Goal: Task Accomplishment & Management: Use online tool/utility

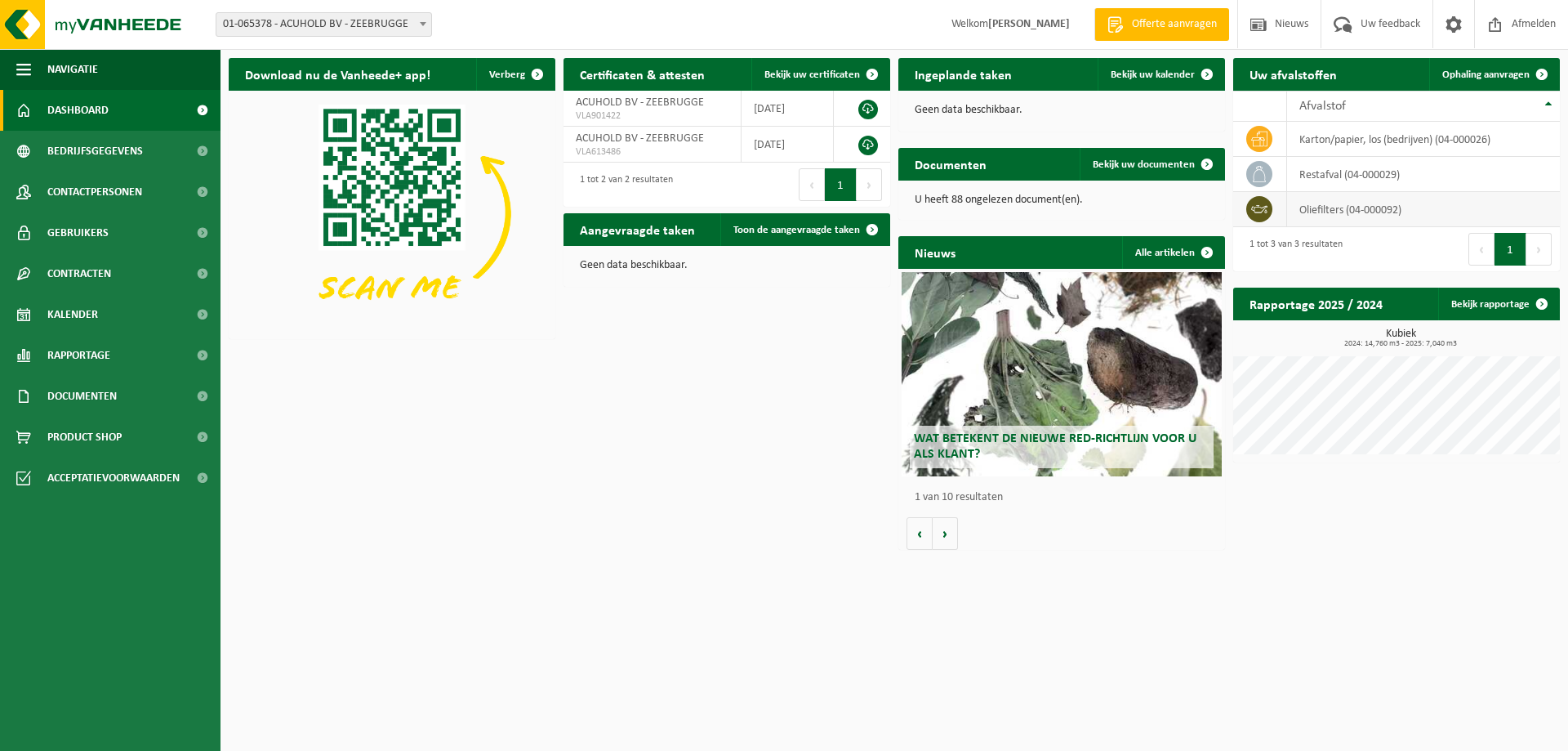
click at [1266, 211] on icon at bounding box center [1260, 209] width 17 height 8
click at [1475, 76] on span "Ophaling aanvragen" at bounding box center [1486, 74] width 88 height 11
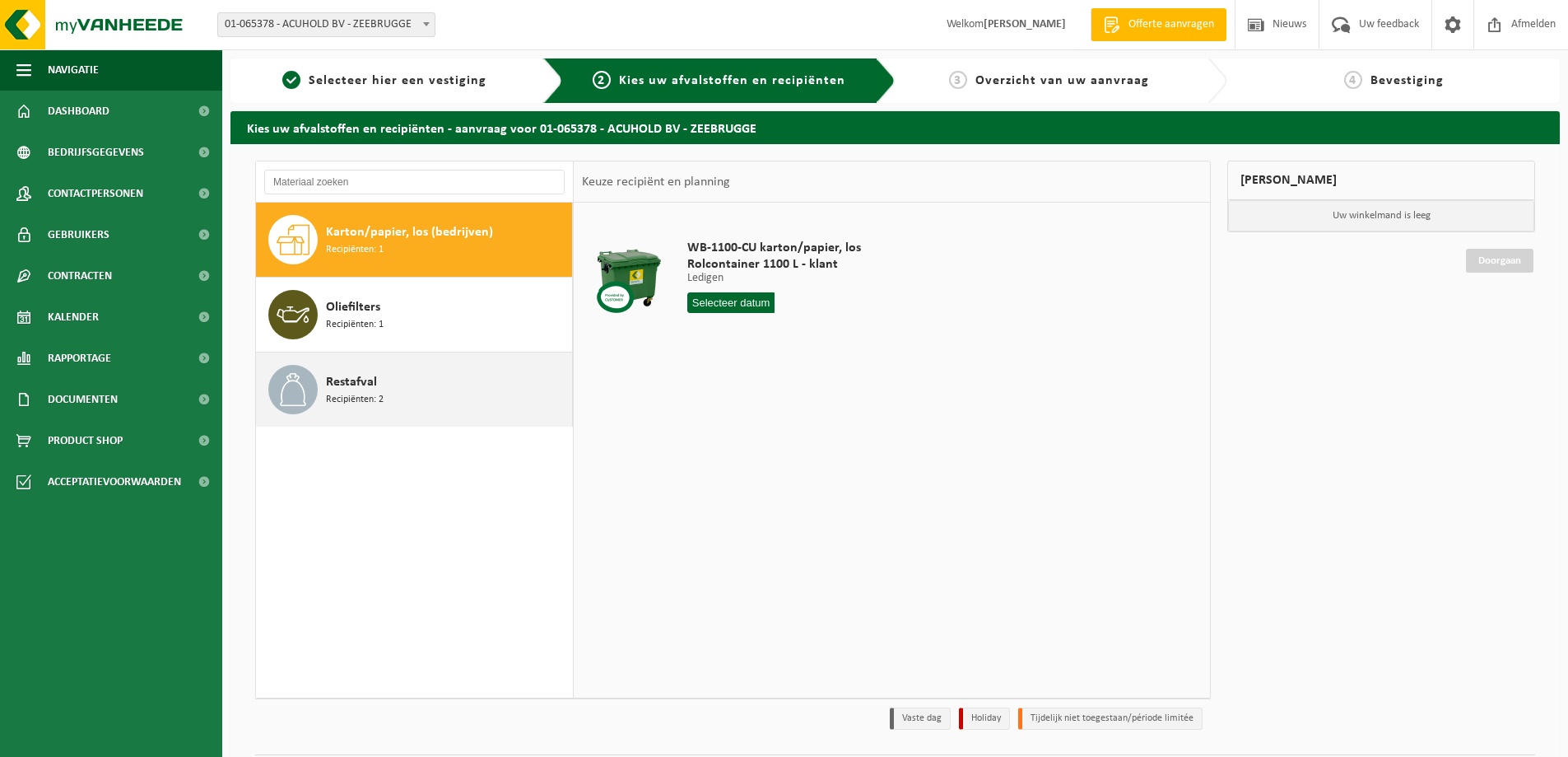
click at [436, 388] on div "Restafval Recipiënten: 2" at bounding box center [447, 389] width 242 height 50
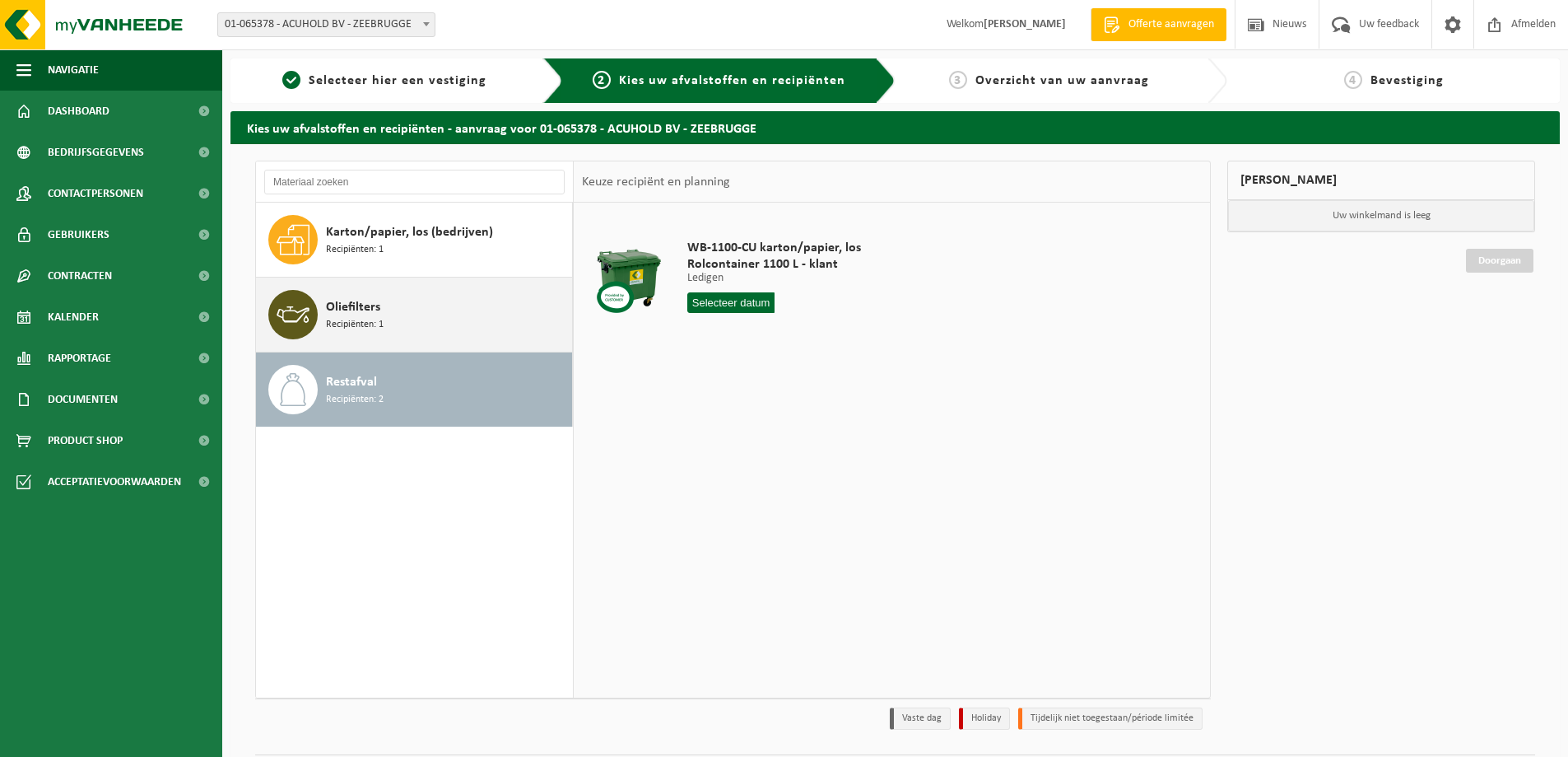
click at [412, 326] on div "Oliefilters Recipiënten: 1" at bounding box center [447, 315] width 242 height 50
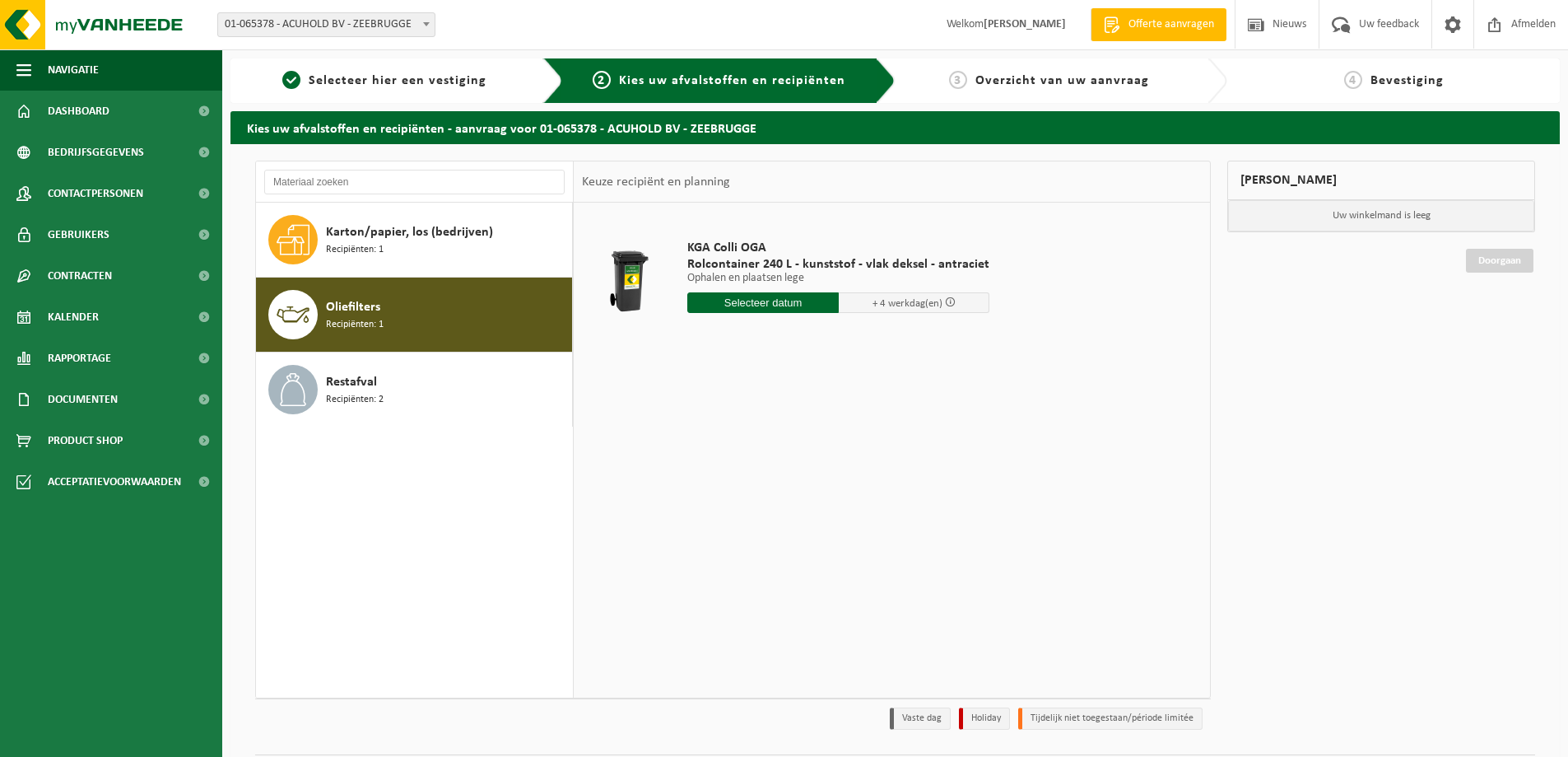
click at [420, 314] on div "Oliefilters Recipiënten: 1" at bounding box center [447, 315] width 242 height 50
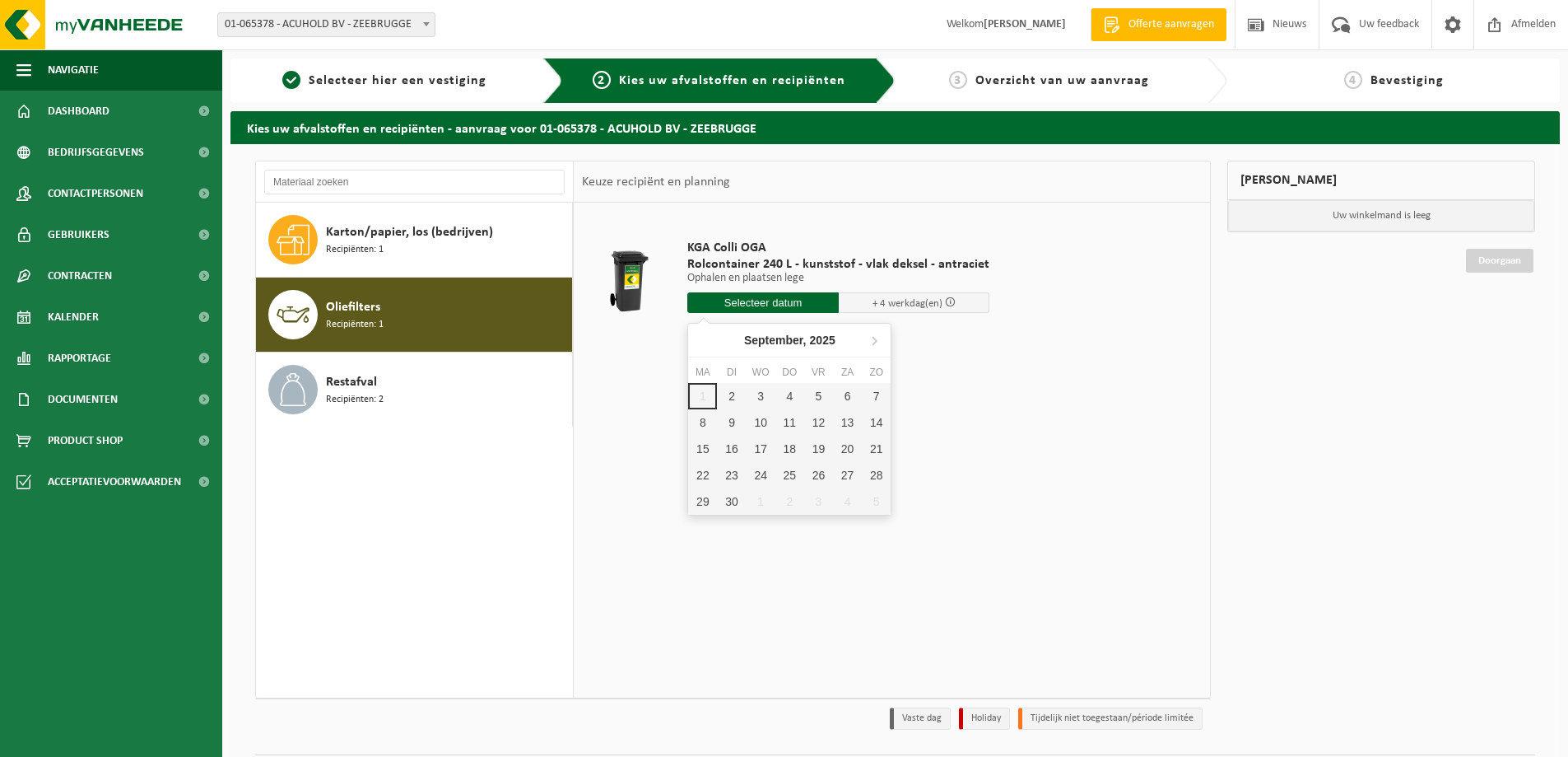
click at [800, 300] on input "text" at bounding box center [763, 302] width 151 height 20
click at [736, 396] on div "2" at bounding box center [731, 395] width 29 height 26
type input "Van 2025-09-02"
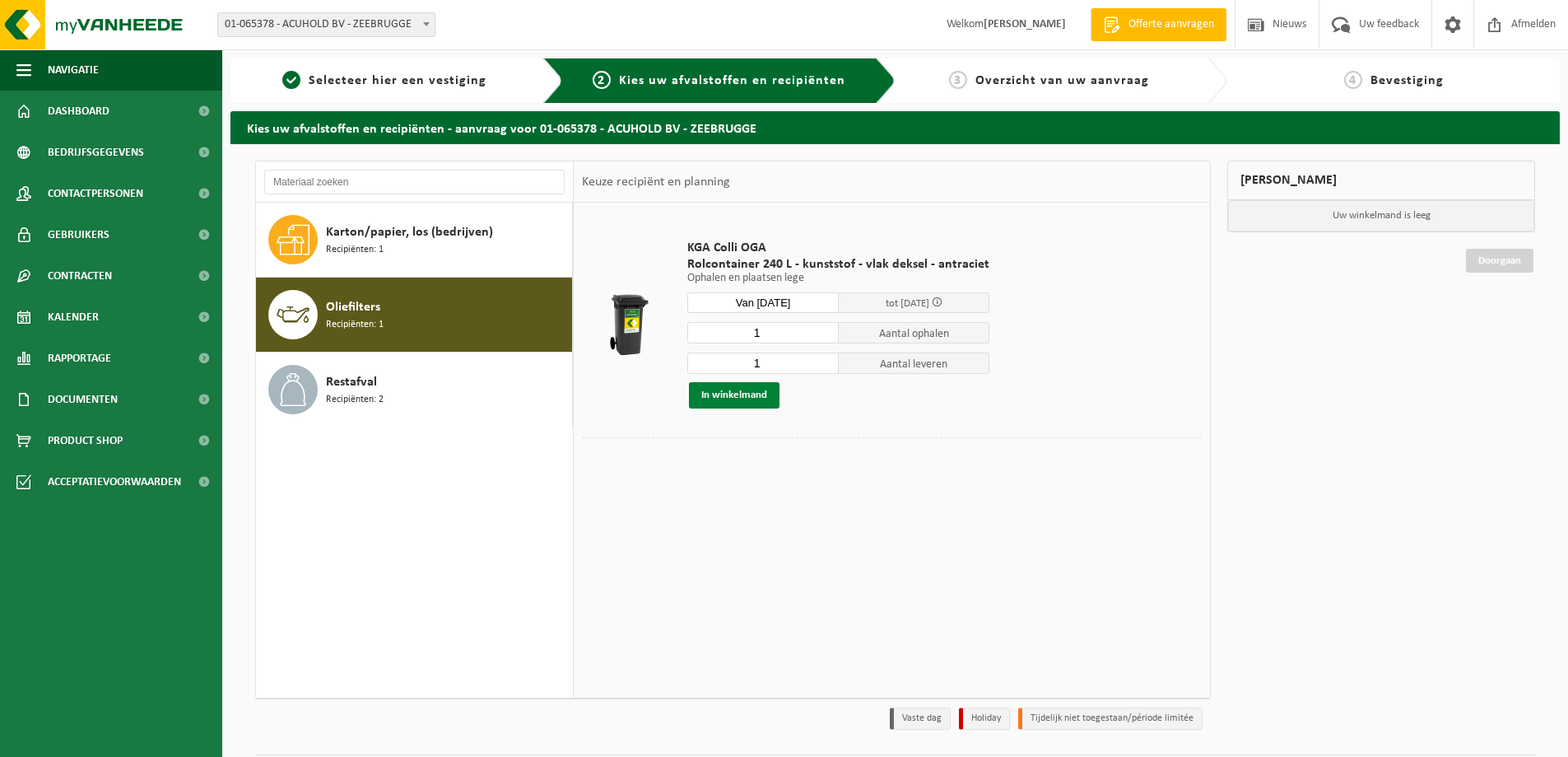
click at [746, 394] on button "In winkelmand" at bounding box center [734, 394] width 91 height 26
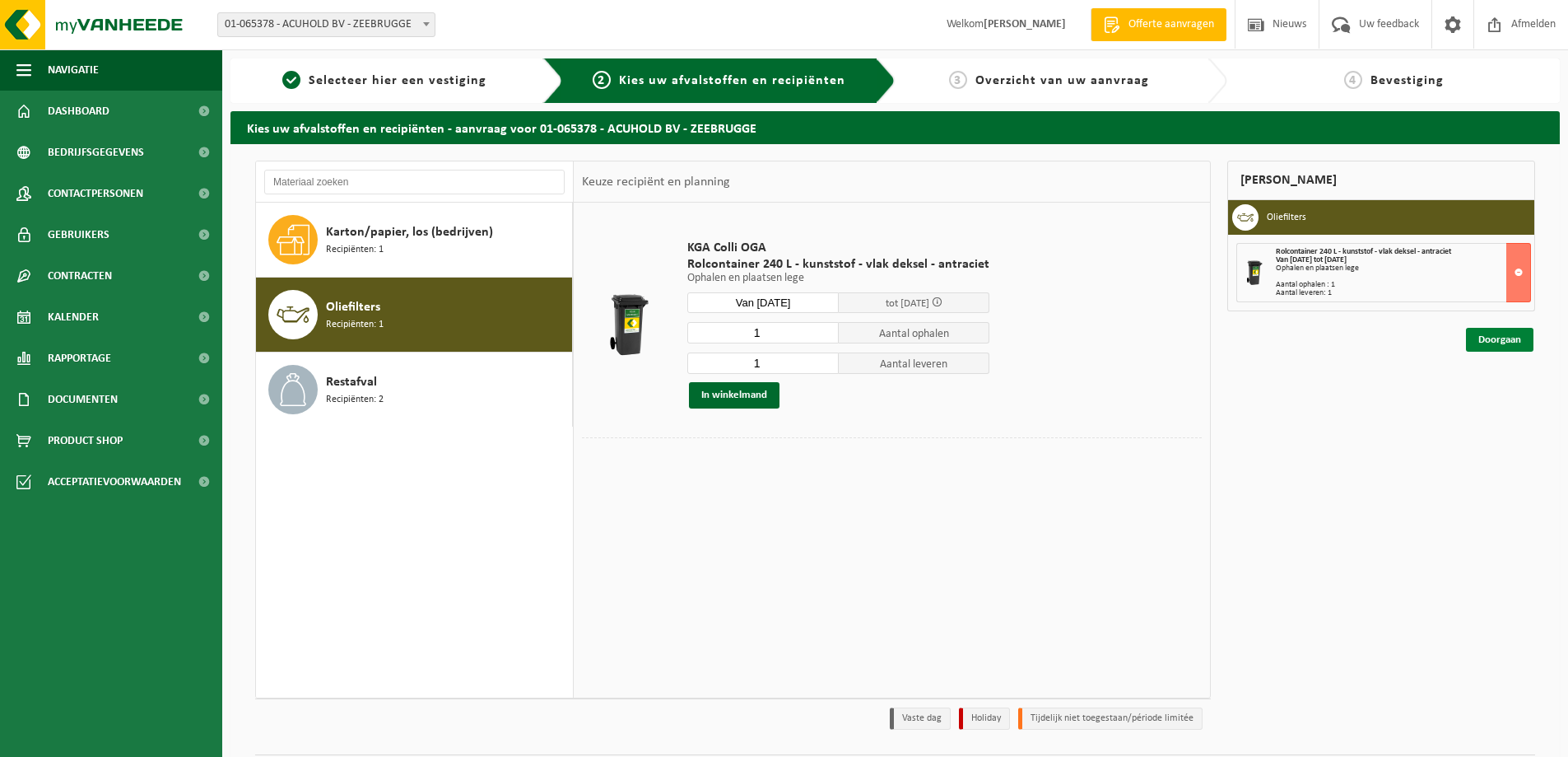
click at [1490, 344] on link "Doorgaan" at bounding box center [1499, 340] width 67 height 24
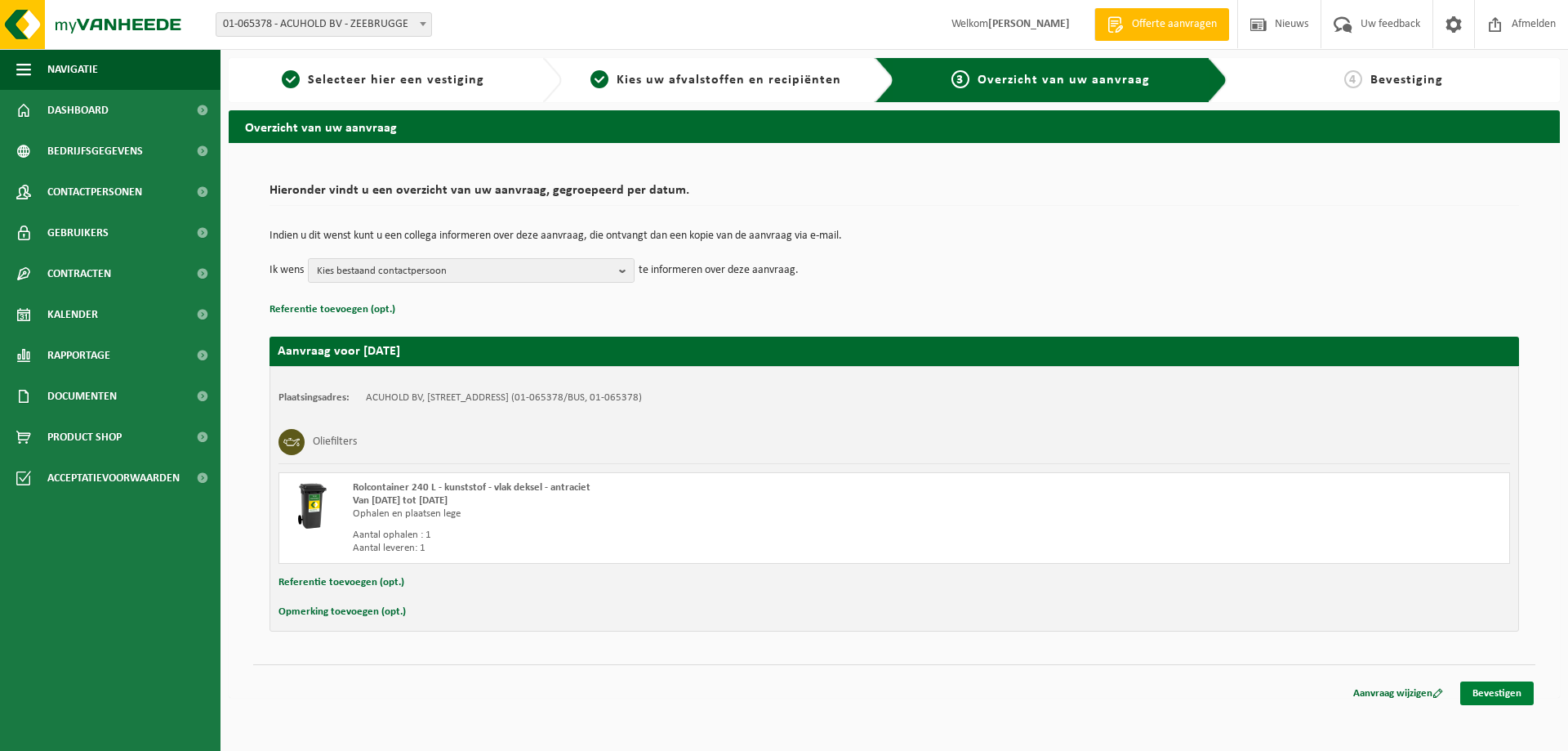
click at [1510, 693] on link "Bevestigen" at bounding box center [1497, 693] width 73 height 23
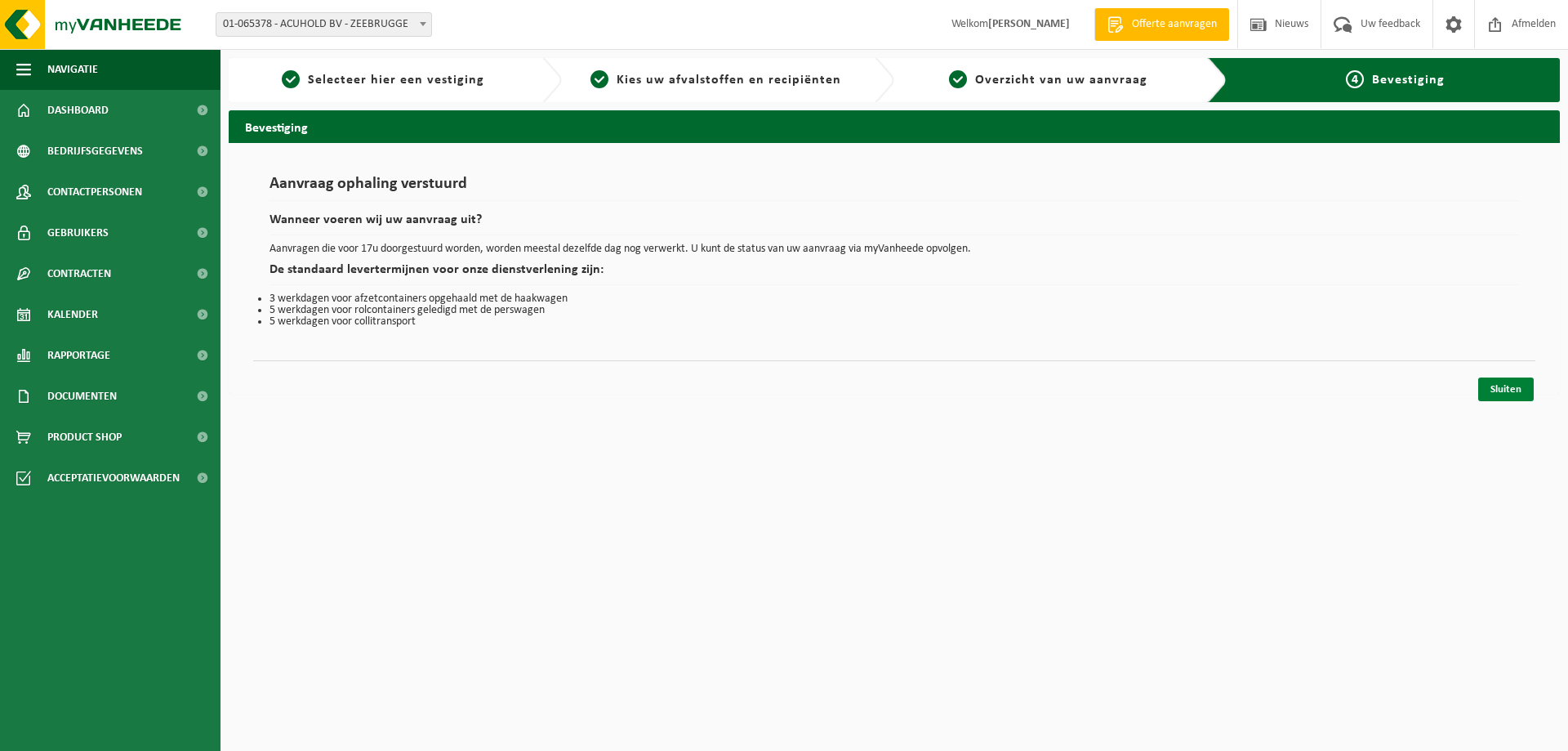
click at [1520, 381] on link "Sluiten" at bounding box center [1506, 389] width 56 height 23
